Goal: Use online tool/utility: Use online tool/utility

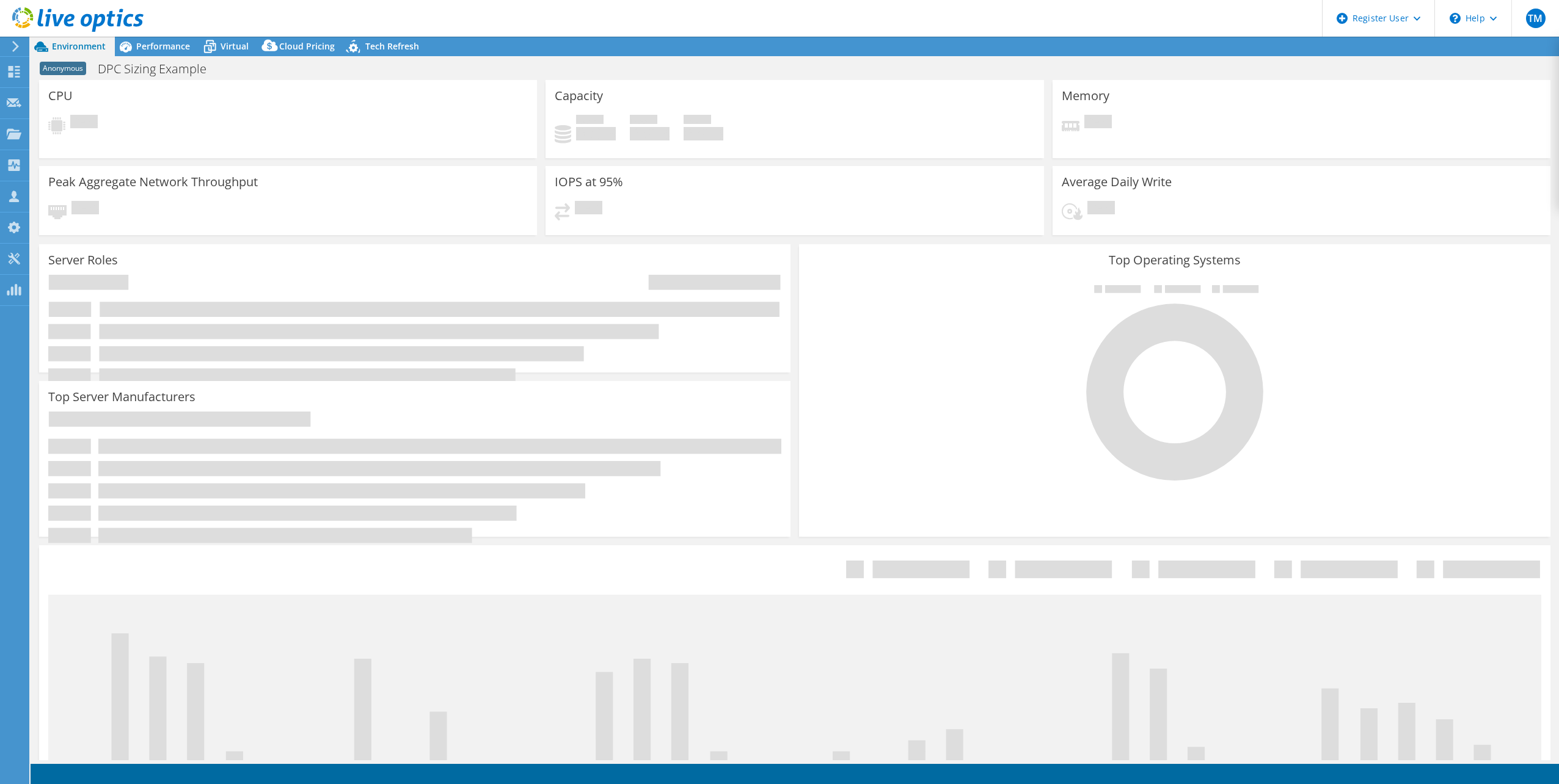
select select "EUFrankfurt"
select select "EUR"
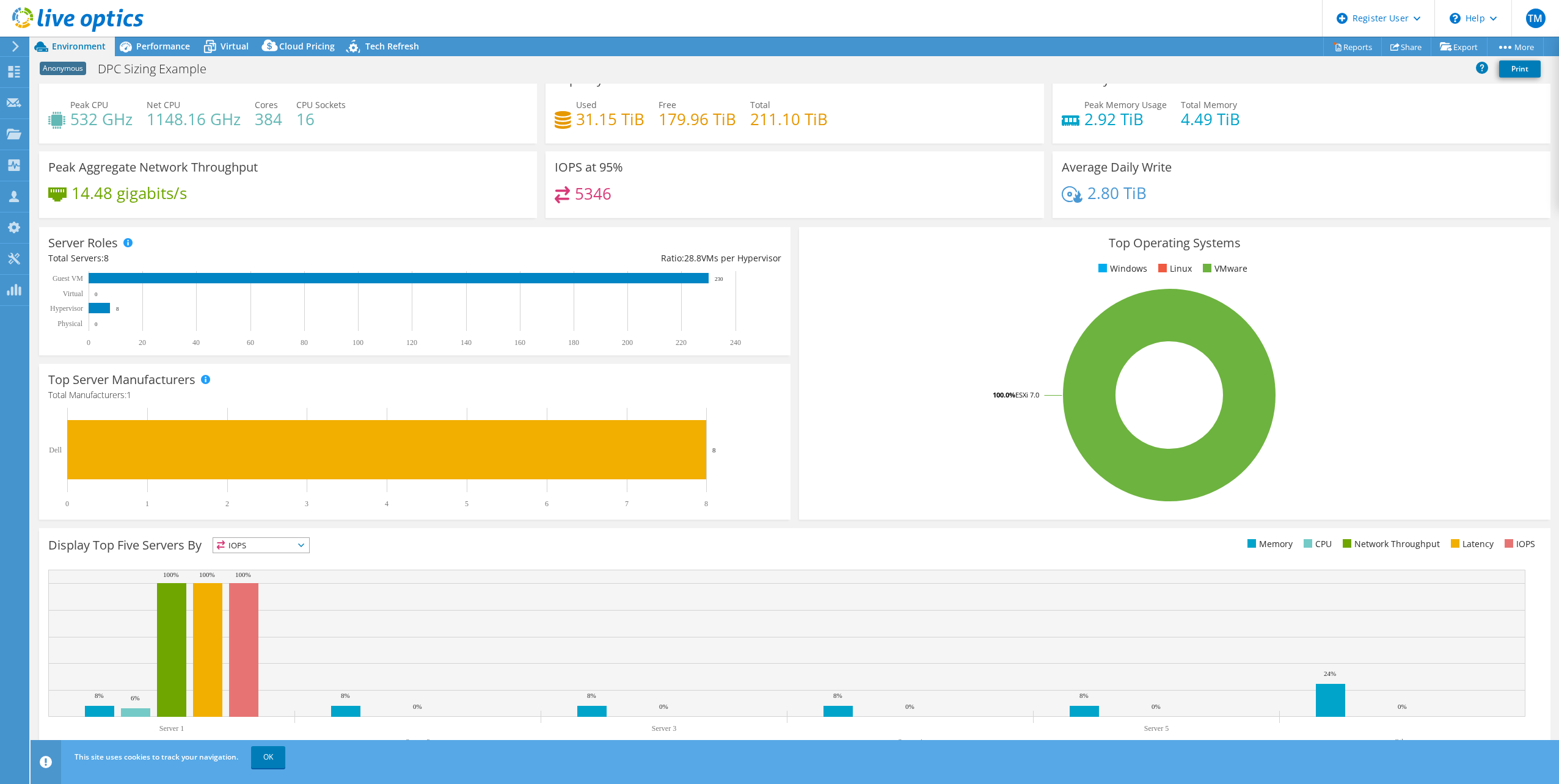
scroll to position [30, 0]
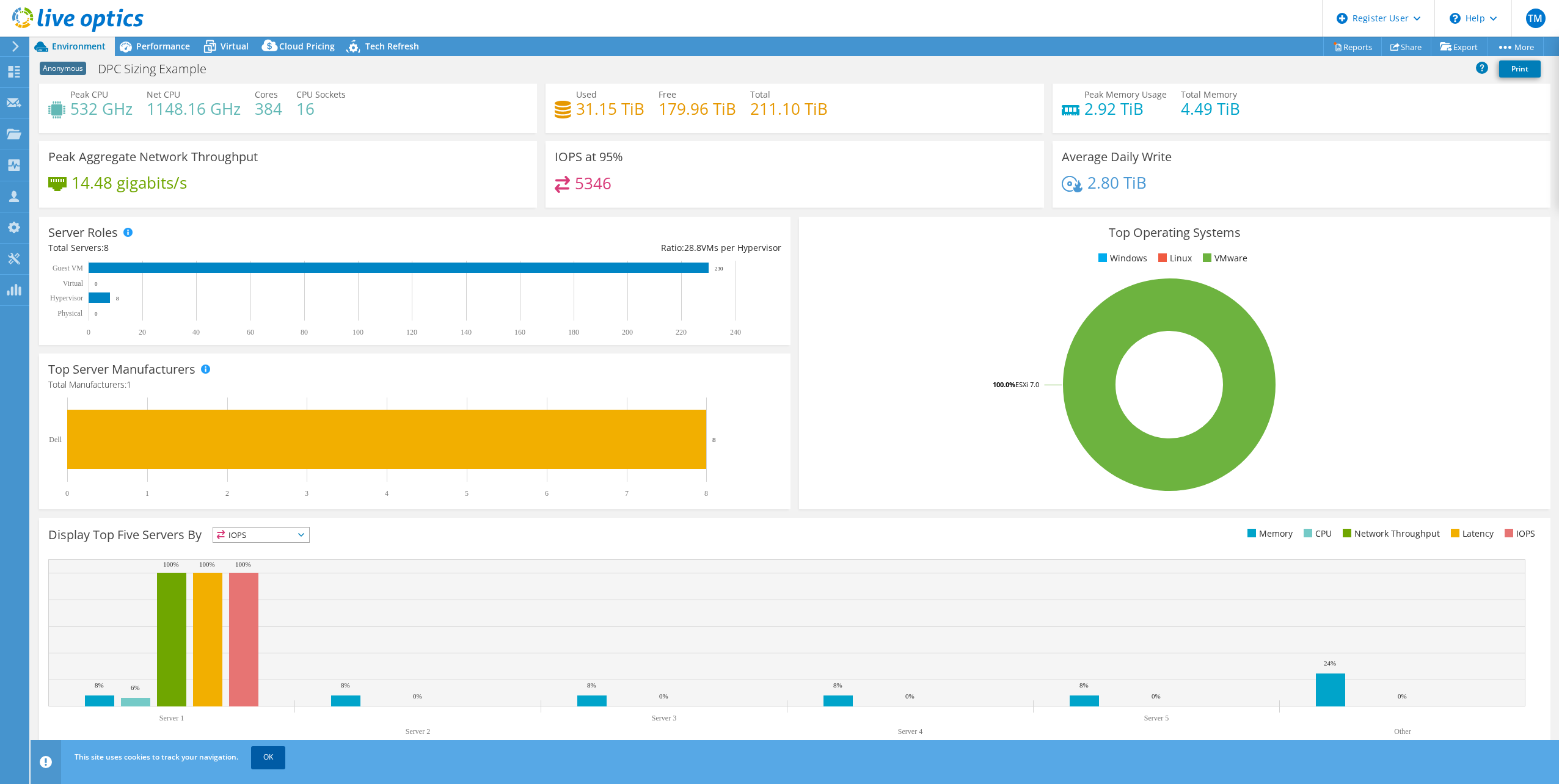
click at [264, 759] on link "OK" at bounding box center [268, 758] width 34 height 22
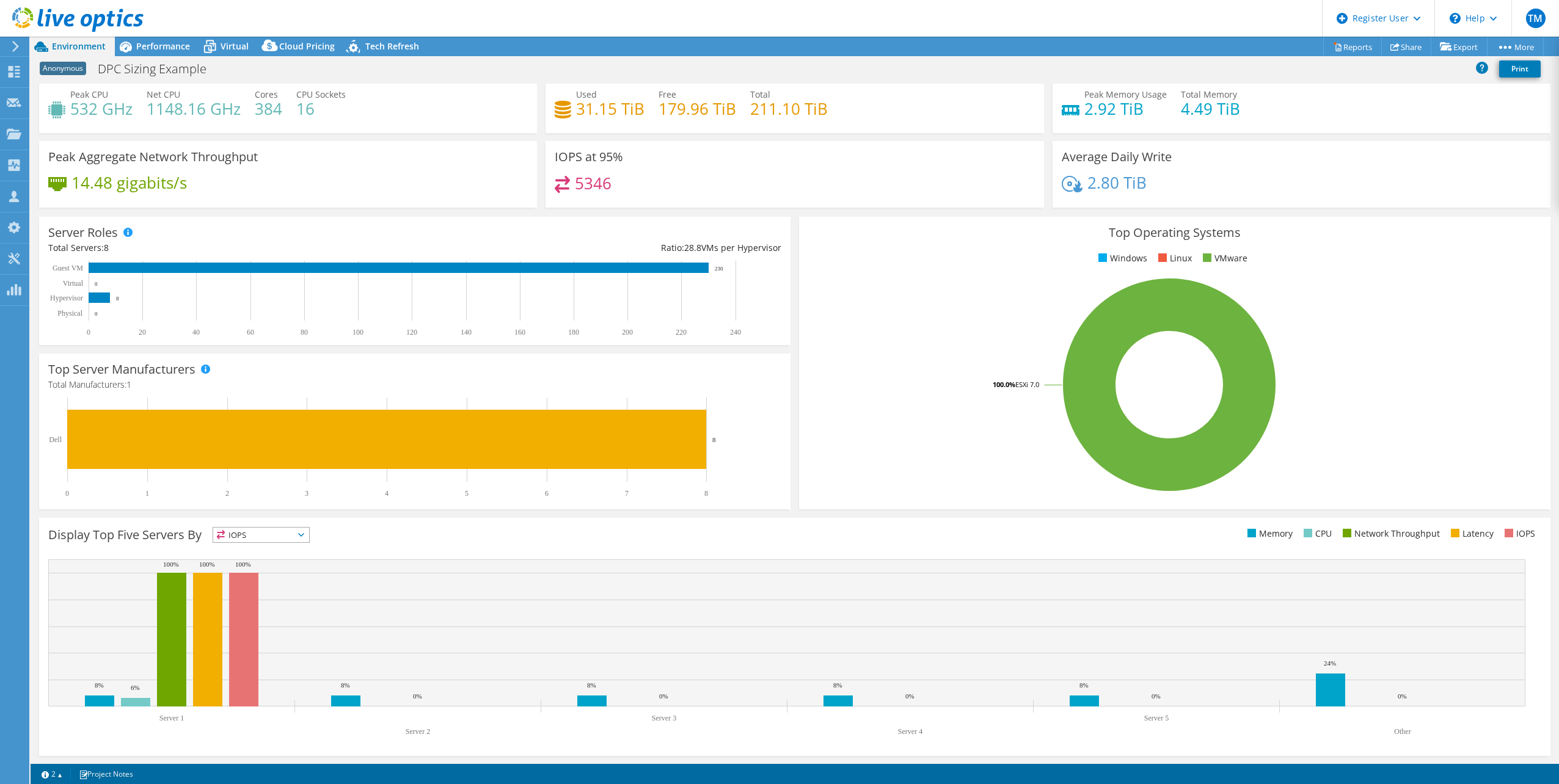
scroll to position [0, 0]
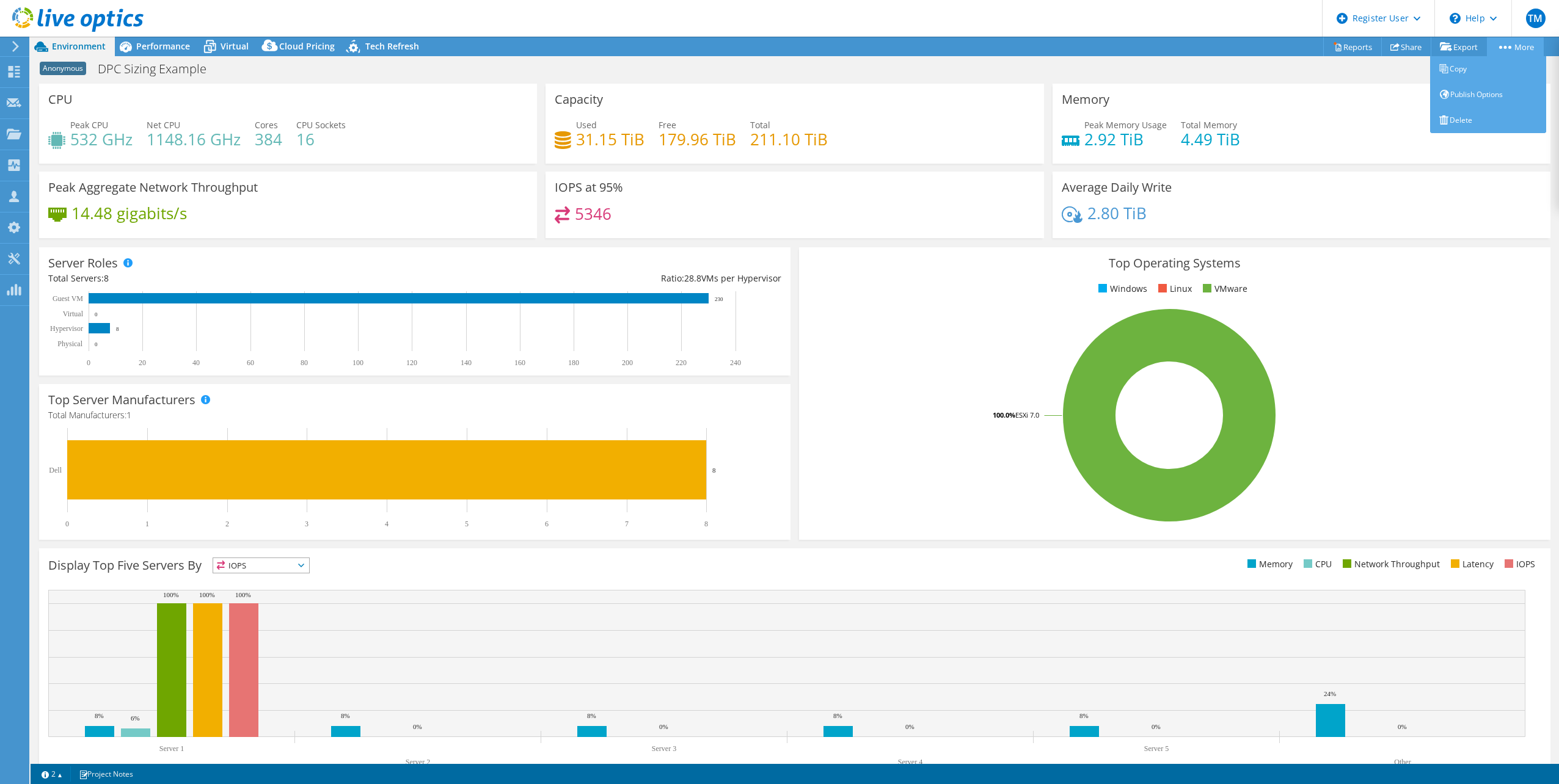
click at [1514, 45] on link "More" at bounding box center [1515, 47] width 57 height 19
click at [1190, 41] on div "Project Actions Project Actions Reports Share Export vSAN ReadyNode Sizer" at bounding box center [795, 46] width 1529 height 20
click at [153, 50] on span "Performance" at bounding box center [163, 46] width 53 height 12
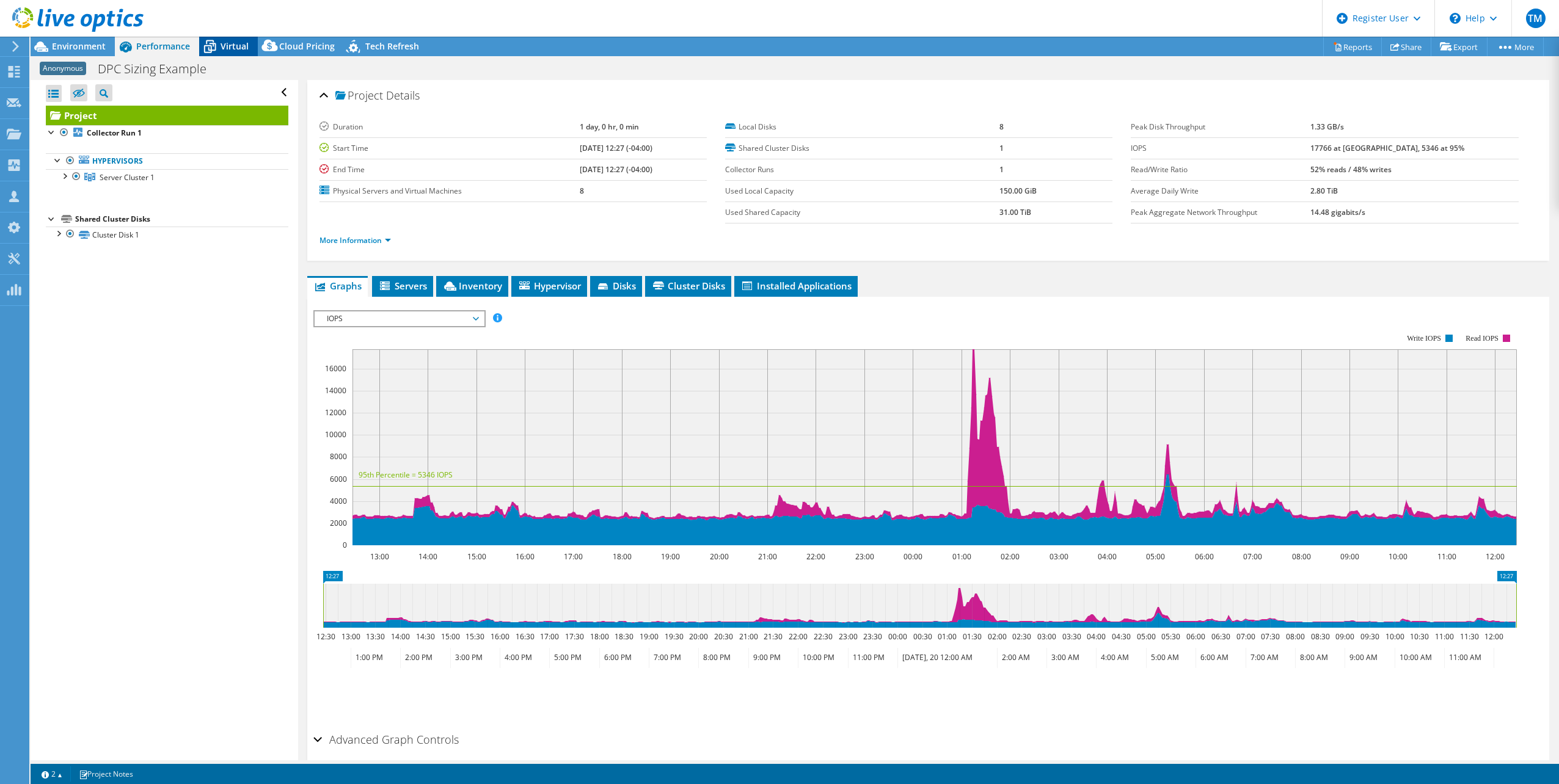
click at [224, 48] on span "Virtual" at bounding box center [234, 46] width 28 height 12
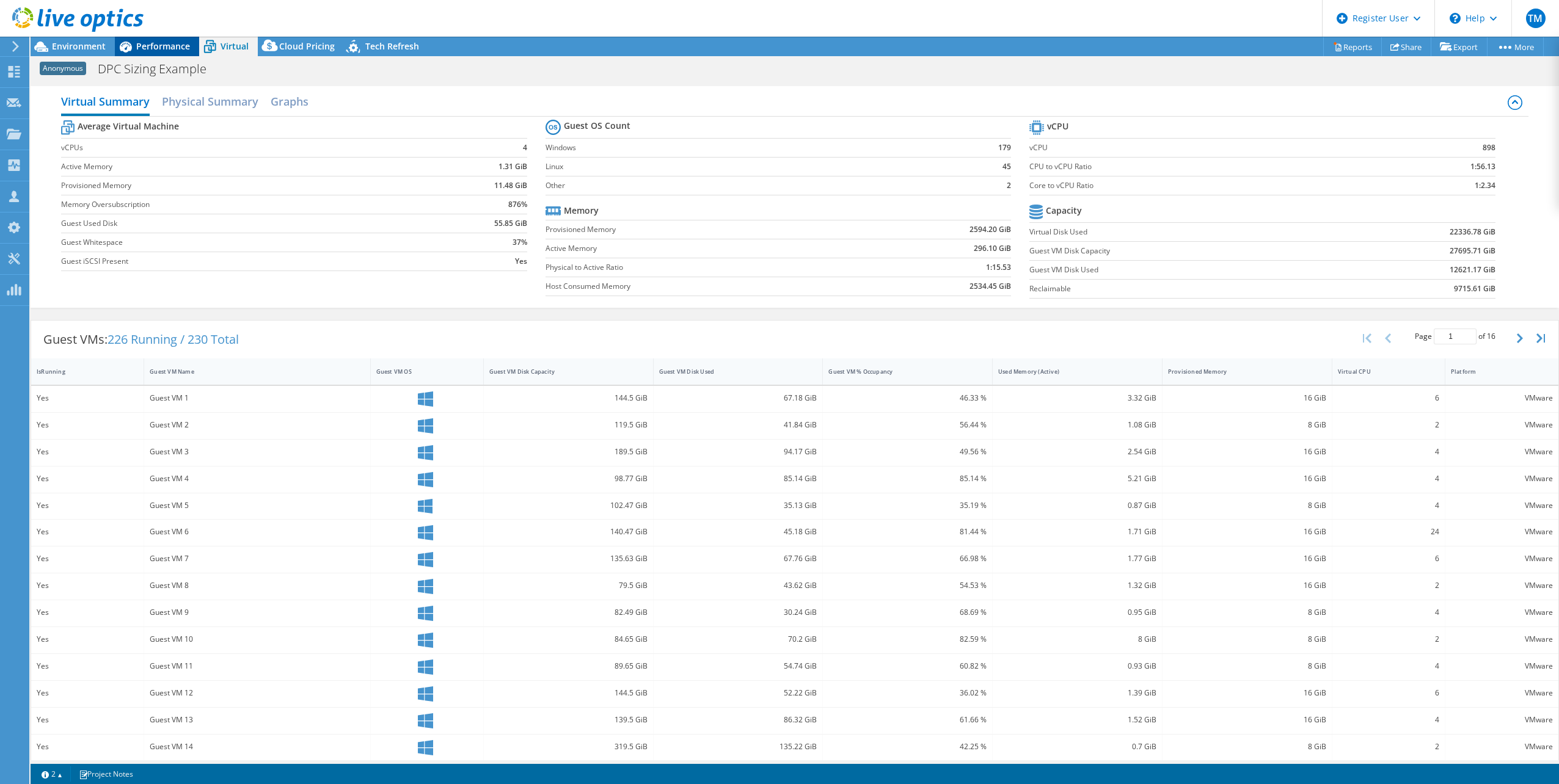
click at [131, 42] on icon at bounding box center [125, 46] width 22 height 22
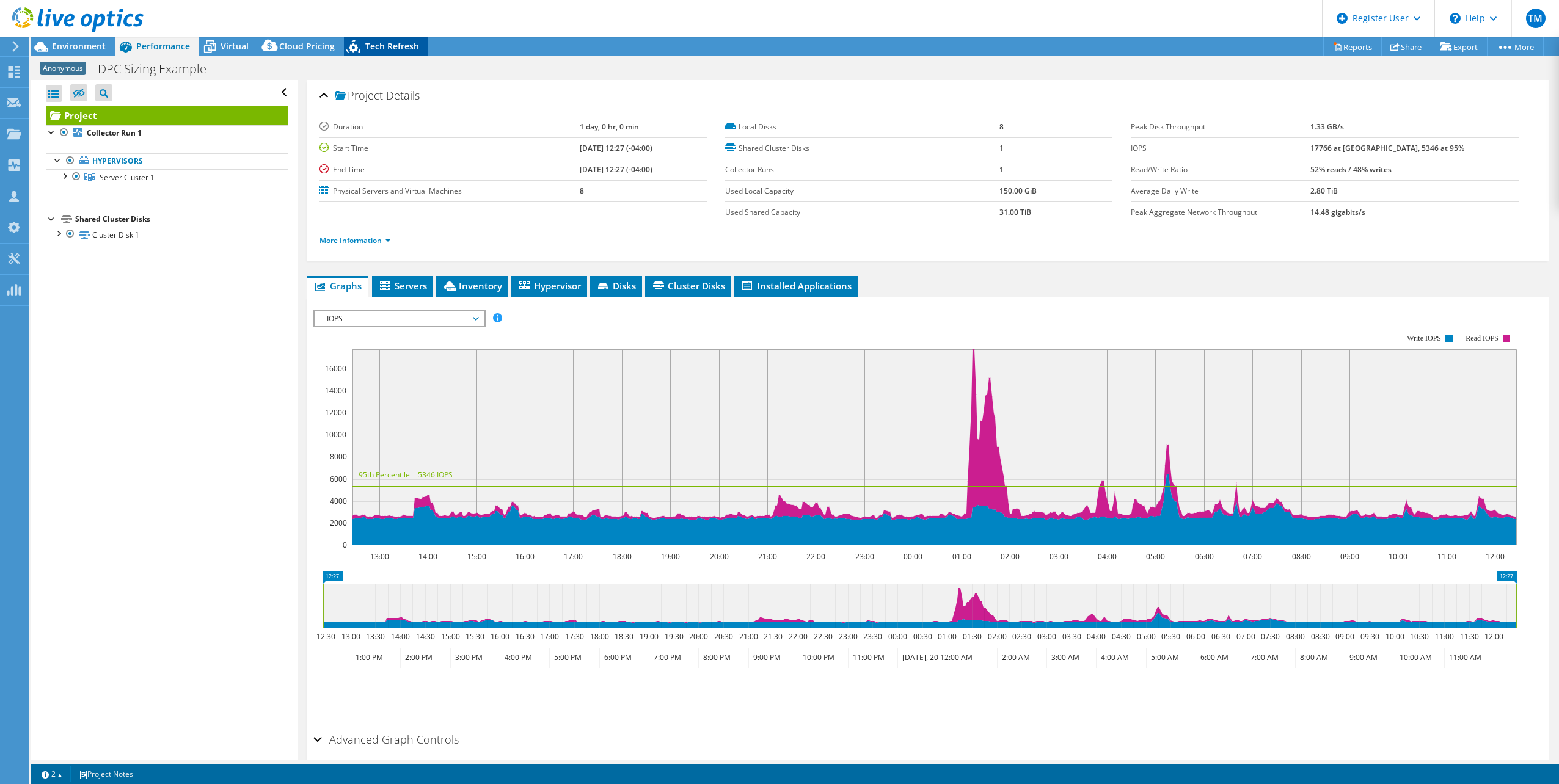
click at [399, 39] on div "Tech Refresh" at bounding box center [387, 46] width 84 height 20
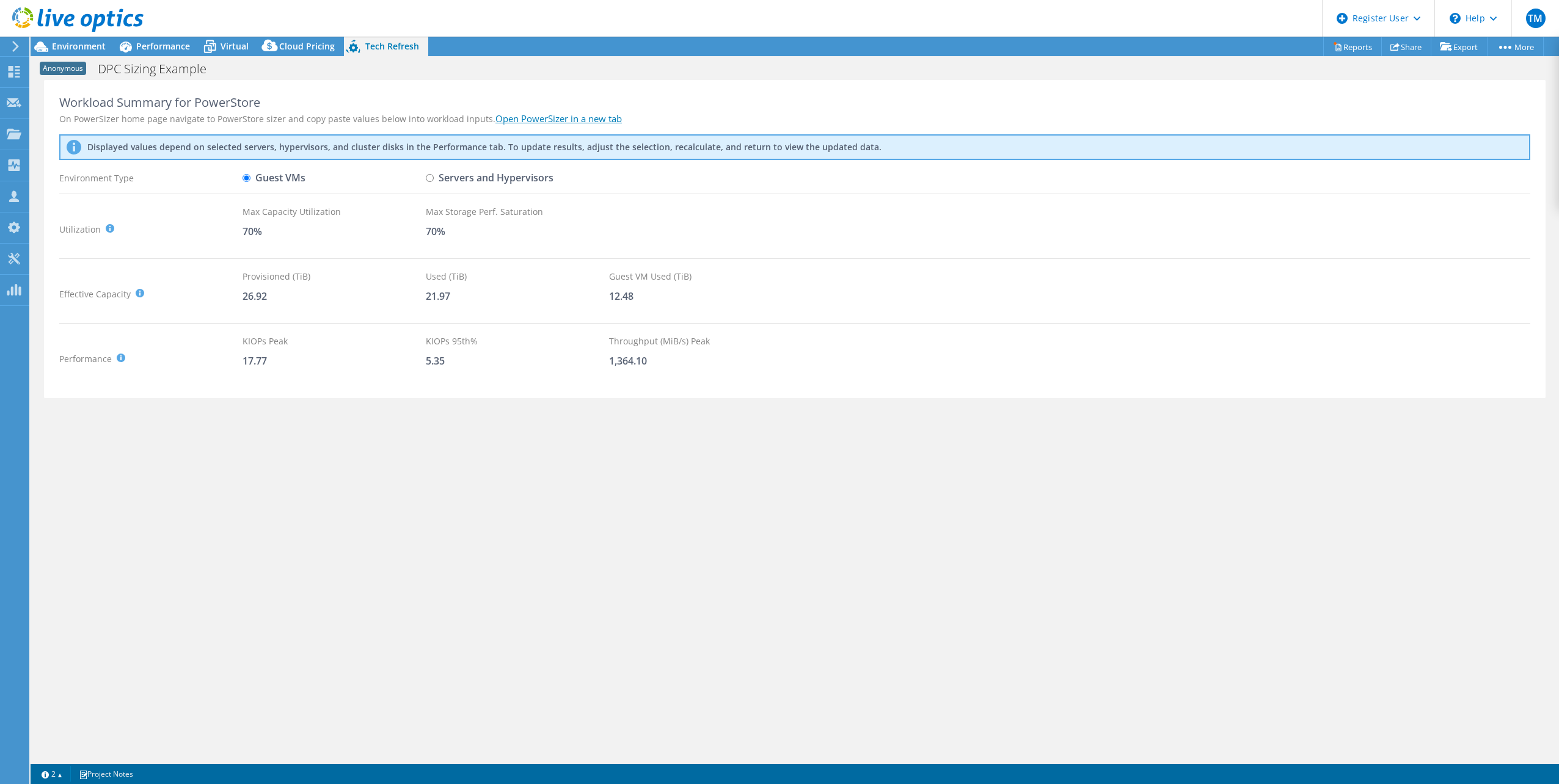
click at [435, 178] on label "Servers and Hypervisors" at bounding box center [489, 178] width 128 height 22
click at [434, 178] on input "Servers and Hypervisors" at bounding box center [430, 178] width 8 height 8
radio input "true"
click at [277, 177] on label "Guest VMs" at bounding box center [273, 178] width 63 height 22
click at [250, 177] on input "Guest VMs" at bounding box center [246, 178] width 8 height 8
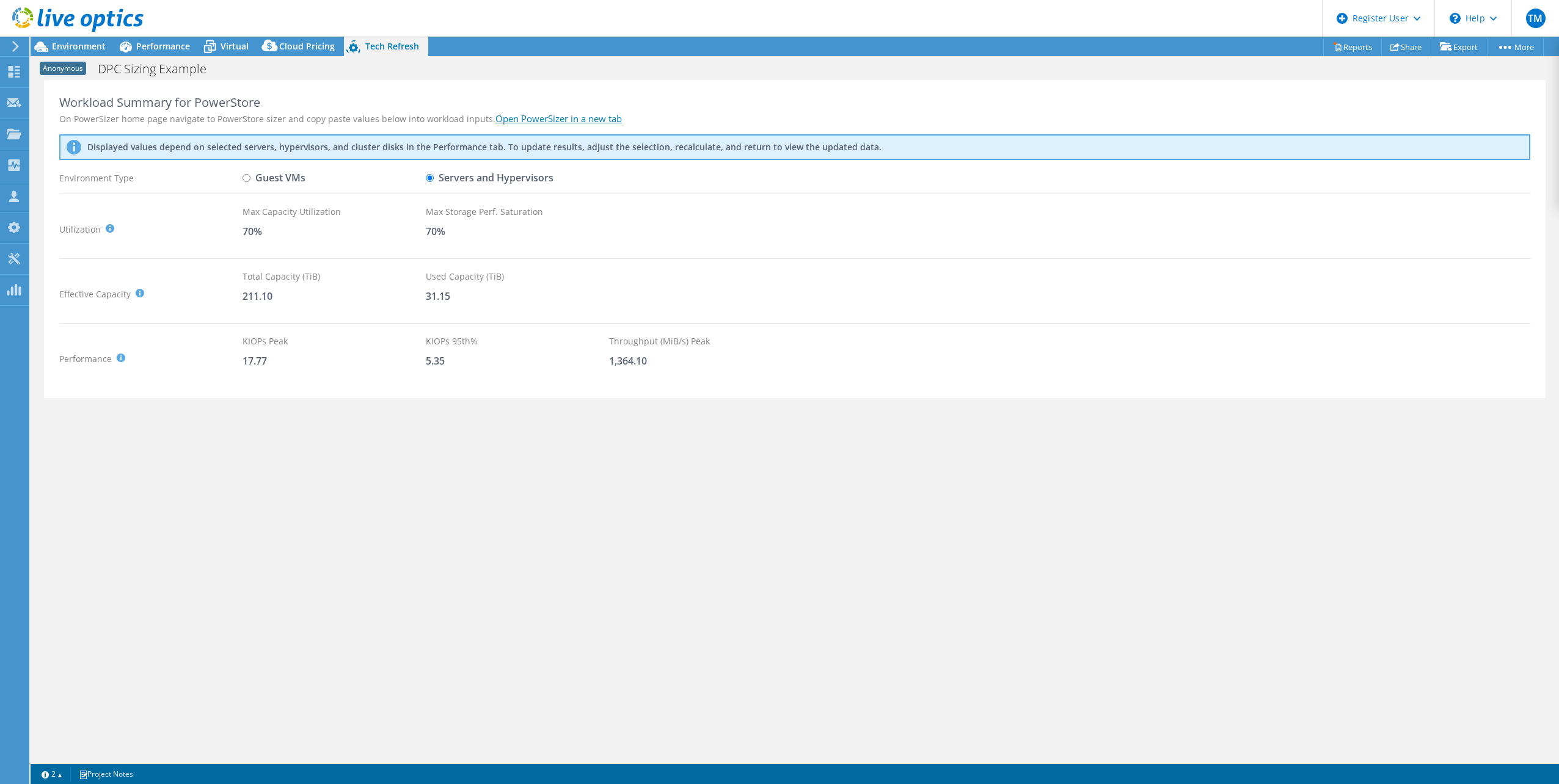
radio input "true"
radio input "false"
click at [67, 45] on span "Environment" at bounding box center [78, 46] width 53 height 12
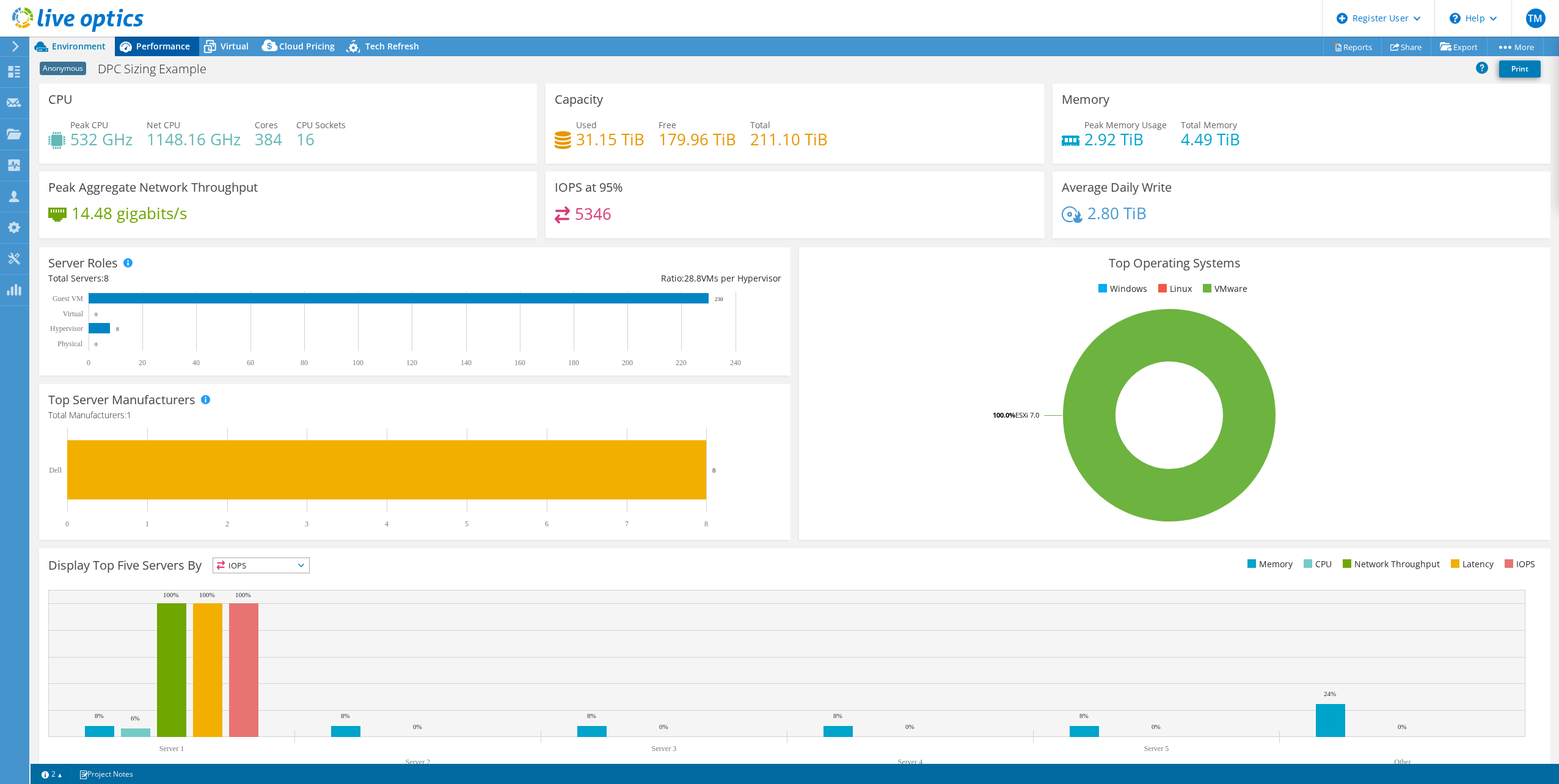
click at [161, 48] on span "Performance" at bounding box center [163, 46] width 53 height 12
